Goal: Information Seeking & Learning: Find specific fact

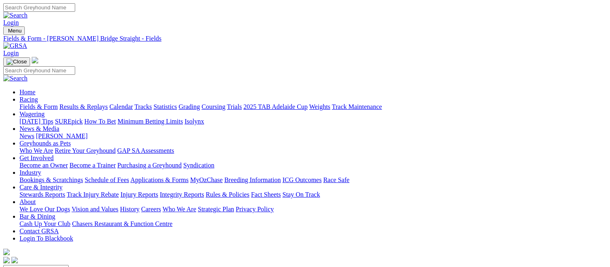
click at [25, 103] on link "Fields & Form" at bounding box center [38, 106] width 38 height 7
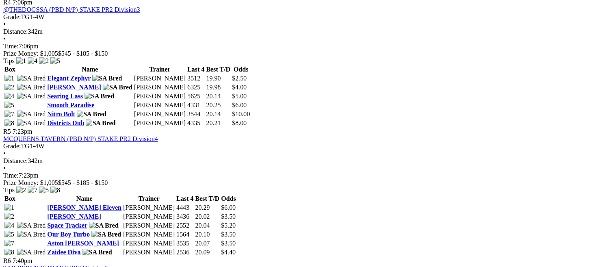
scroll to position [832, 0]
